Goal: Find contact information: Find contact information

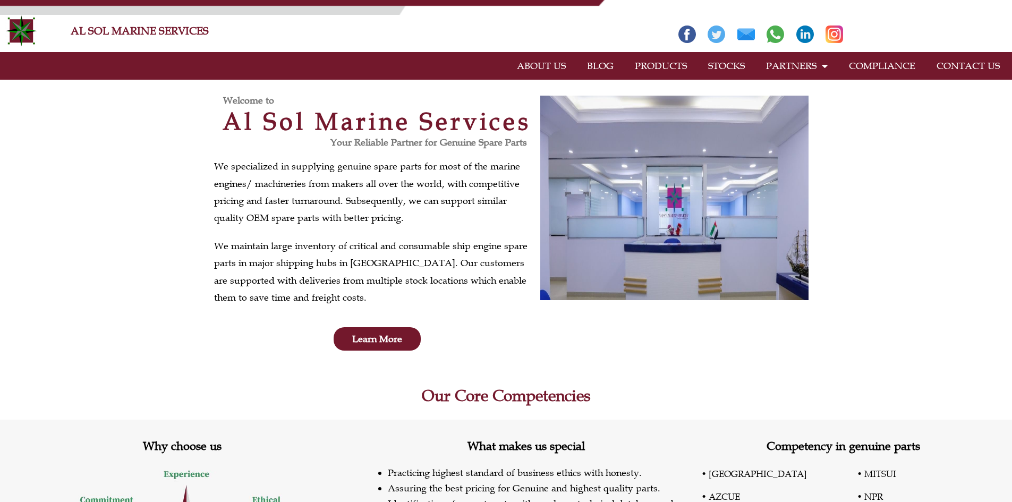
click at [886, 59] on link "COMPLIANCE" at bounding box center [882, 66] width 88 height 24
click at [955, 65] on link "CONTACT US" at bounding box center [968, 66] width 84 height 24
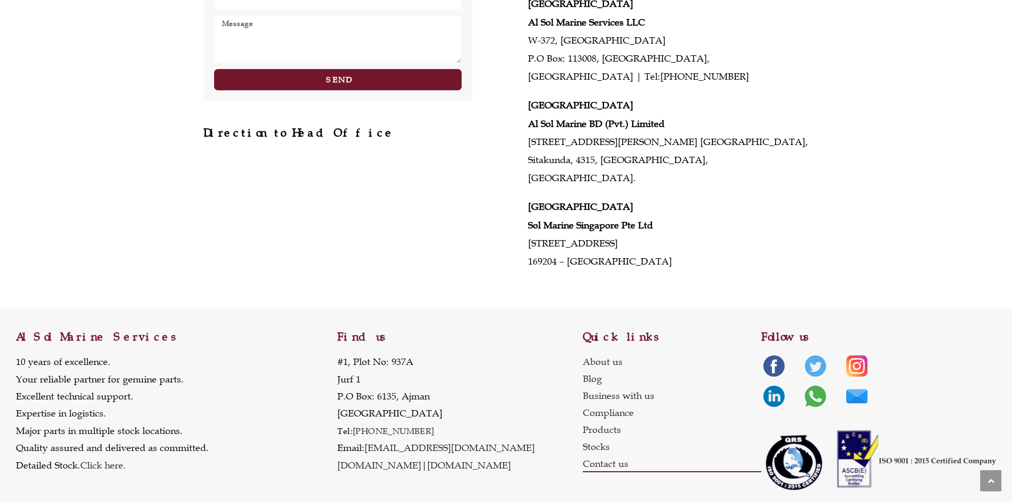
scroll to position [495, 0]
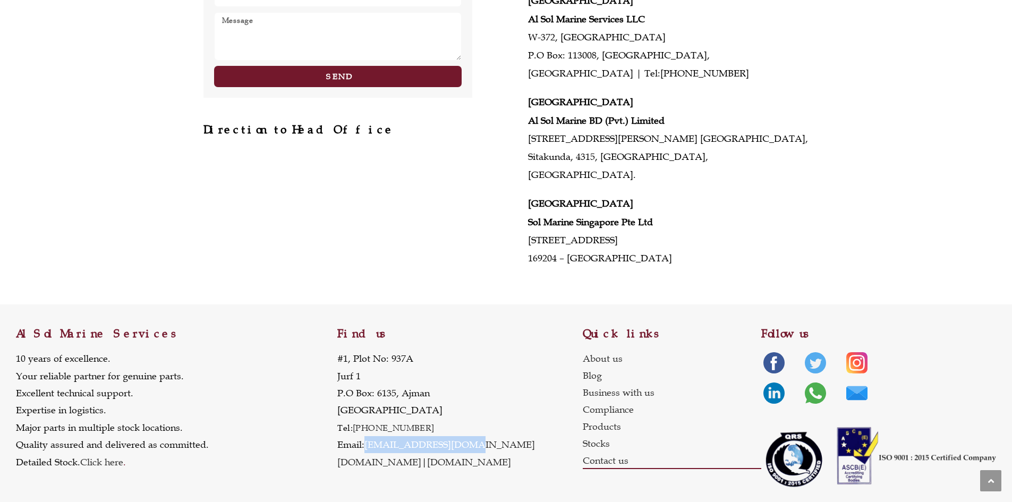
drag, startPoint x: 464, startPoint y: 427, endPoint x: 365, endPoint y: 431, distance: 98.8
click at [365, 431] on p "#1, Plot No: 937A Jurf 1 P.O Box: 6135, Ajman United Arab Emirates Tel: +971 6 …" at bounding box center [436, 410] width 198 height 121
copy p "[EMAIL_ADDRESS][DOMAIN_NAME]"
